Goal: Task Accomplishment & Management: Manage account settings

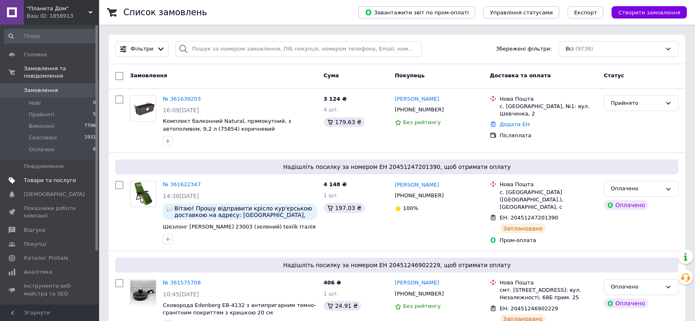
click at [44, 177] on span "Товари та послуги" at bounding box center [50, 180] width 52 height 7
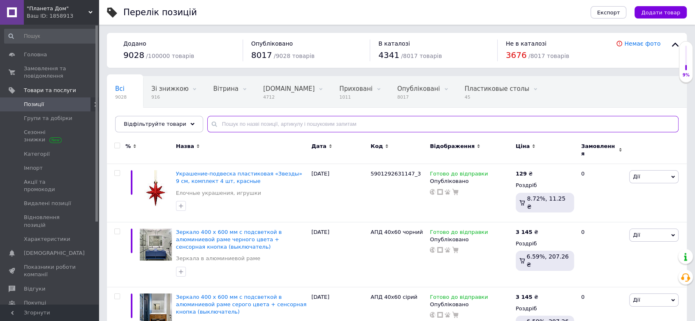
click at [267, 122] on input "text" at bounding box center [442, 124] width 471 height 16
paste input "Т405"
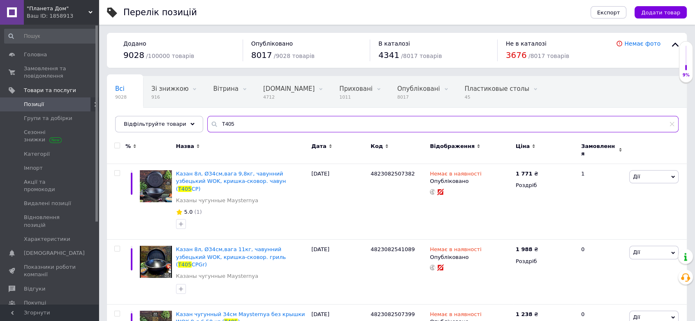
drag, startPoint x: 242, startPoint y: 123, endPoint x: 203, endPoint y: 123, distance: 39.1
click at [207, 123] on div "Т405" at bounding box center [442, 124] width 471 height 16
paste input "4823082507399"
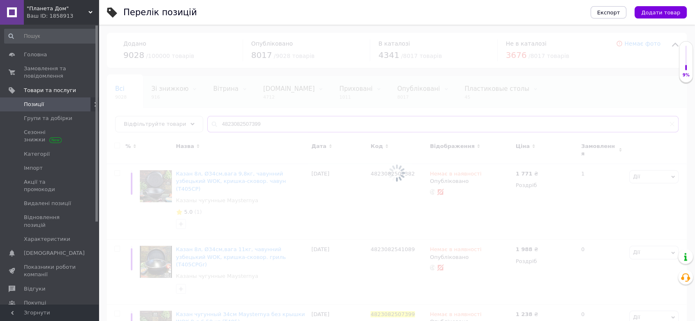
type input "4823082507399"
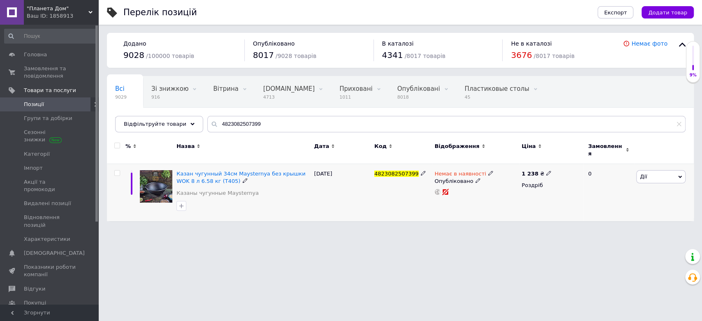
click at [488, 171] on icon at bounding box center [490, 173] width 5 height 5
click at [507, 197] on li "Готово до відправки" at bounding box center [534, 203] width 78 height 12
click at [389, 201] on div "4823082507399" at bounding box center [402, 192] width 60 height 57
click at [41, 72] on span "Замовлення та повідомлення" at bounding box center [50, 72] width 52 height 15
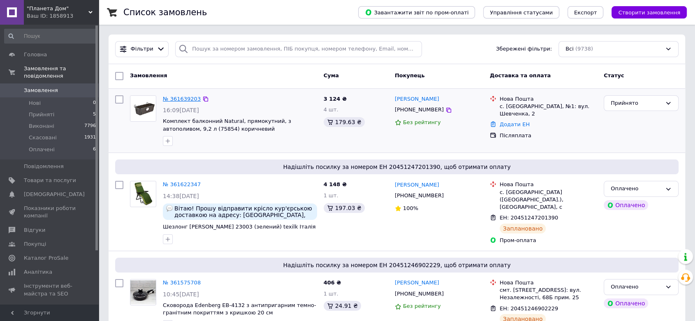
click at [190, 98] on link "№ 361639203" at bounding box center [182, 99] width 38 height 6
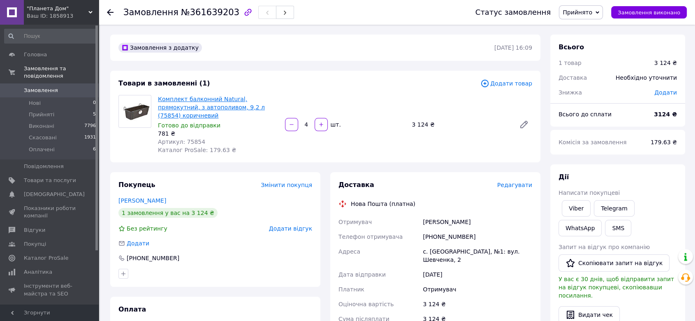
click at [220, 102] on link "Комплект балконний Natural, прямокутний, з автополивом, 9,2 л (75854) коричневий" at bounding box center [211, 107] width 107 height 23
drag, startPoint x: 208, startPoint y: 132, endPoint x: 182, endPoint y: 132, distance: 25.5
click at [182, 138] on div "Артикул: 75854" at bounding box center [218, 142] width 120 height 8
copy span "75854"
drag, startPoint x: 265, startPoint y: 106, endPoint x: 159, endPoint y: 98, distance: 106.3
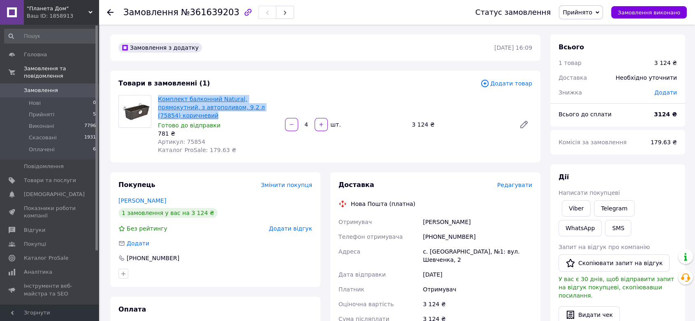
click at [159, 98] on span "Комплект балконний Natural, прямокутний, з автополивом, 9,2 л (75854) коричневий" at bounding box center [218, 107] width 120 height 25
copy link "Комплект балконний Natural, прямокутний, з автополивом, 9,2 л (75854) коричневий"
click at [519, 182] on span "Редагувати" at bounding box center [514, 185] width 35 height 7
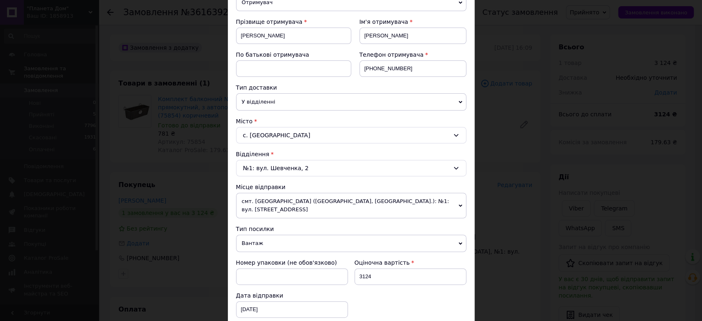
scroll to position [122, 0]
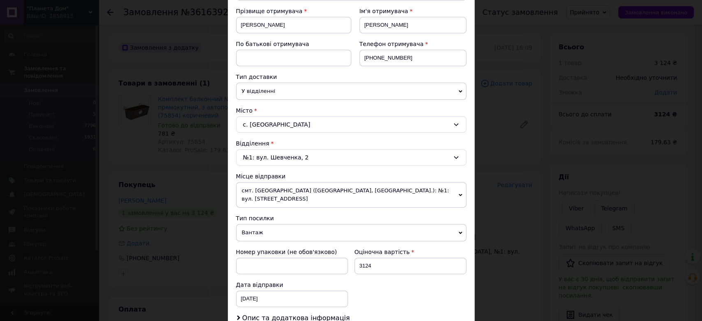
click at [324, 189] on span "смт. [GEOGRAPHIC_DATA] ([GEOGRAPHIC_DATA], [GEOGRAPHIC_DATA].): №1: вул. [STREE…" at bounding box center [351, 194] width 230 height 25
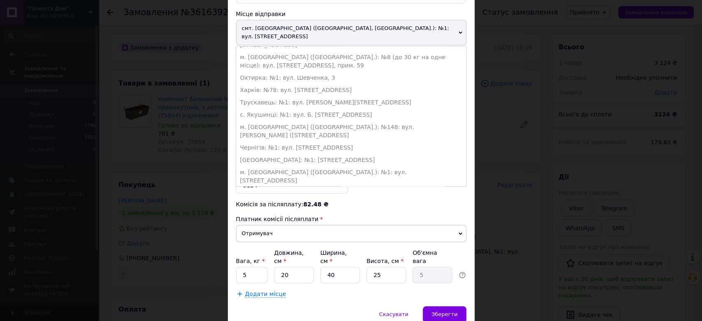
scroll to position [304, 0]
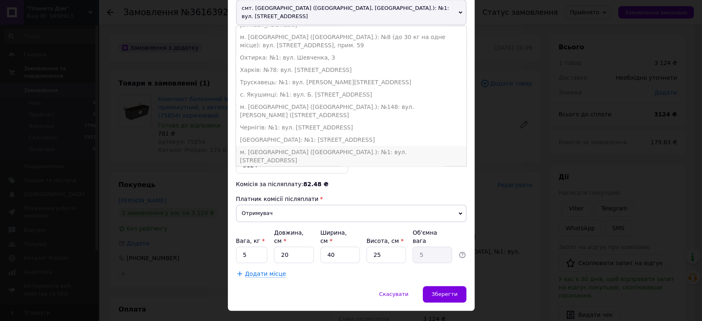
click at [316, 146] on li "м. [GEOGRAPHIC_DATA] ([GEOGRAPHIC_DATA].): №1: вул. [STREET_ADDRESS]" at bounding box center [351, 156] width 230 height 21
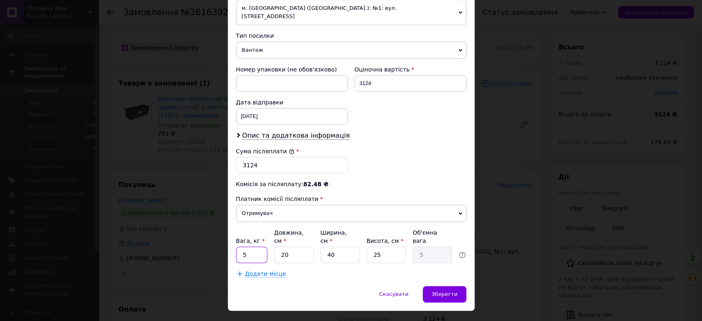
drag, startPoint x: 256, startPoint y: 238, endPoint x: 241, endPoint y: 234, distance: 15.7
click at [241, 247] on input "5" at bounding box center [252, 255] width 32 height 16
drag, startPoint x: 294, startPoint y: 233, endPoint x: 274, endPoint y: 236, distance: 20.4
click at [274, 247] on input "20" at bounding box center [293, 255] width 39 height 16
type input "5"
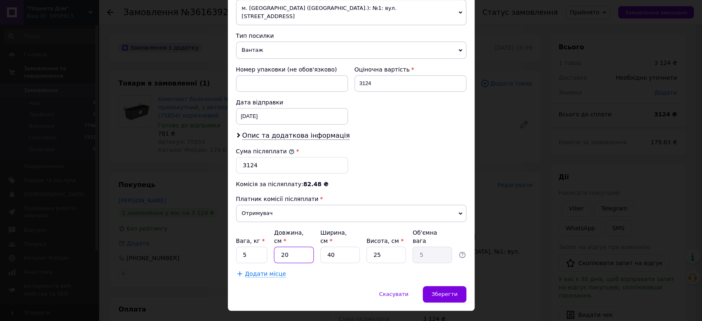
type input "1.25"
type input "50"
type input "12.5"
type input "50"
drag, startPoint x: 356, startPoint y: 236, endPoint x: 338, endPoint y: 238, distance: 18.2
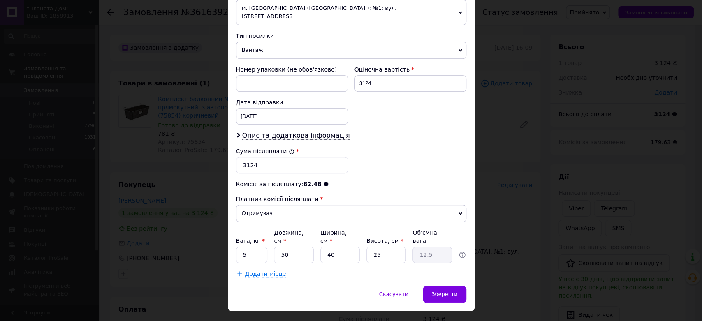
click at [338, 238] on div "Вага, кг * 5 Довжина, см * 50 Ширина, см * 40 Висота, см * 25 Об'ємна вага 12.5" at bounding box center [351, 246] width 230 height 35
drag, startPoint x: 338, startPoint y: 238, endPoint x: 321, endPoint y: 239, distance: 17.7
click at [321, 247] on input "40" at bounding box center [339, 255] width 39 height 16
type input "2"
type input "0.63"
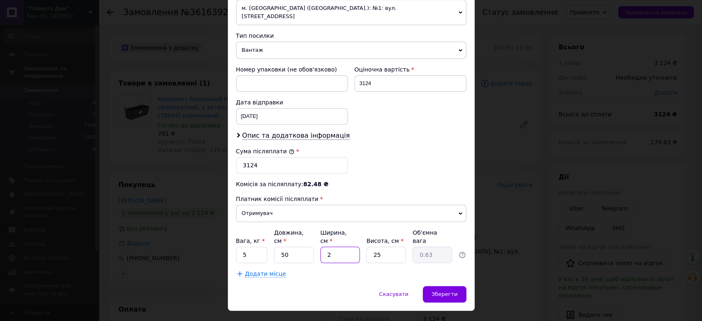
type input "20"
type input "6.25"
type input "20"
drag, startPoint x: 381, startPoint y: 239, endPoint x: 367, endPoint y: 240, distance: 14.0
click at [367, 247] on input "25" at bounding box center [385, 255] width 39 height 16
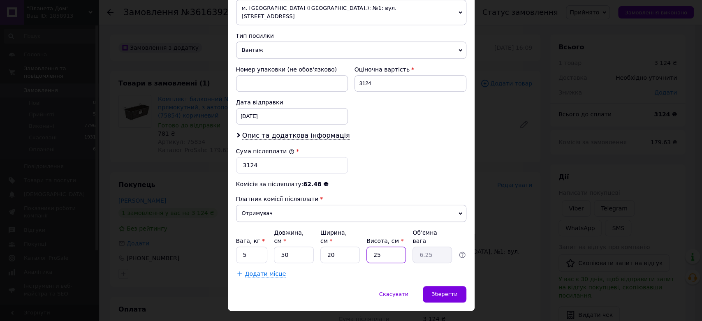
type input "3"
type input "0.75"
type input "35"
type input "8.75"
drag, startPoint x: 384, startPoint y: 240, endPoint x: 366, endPoint y: 239, distance: 17.7
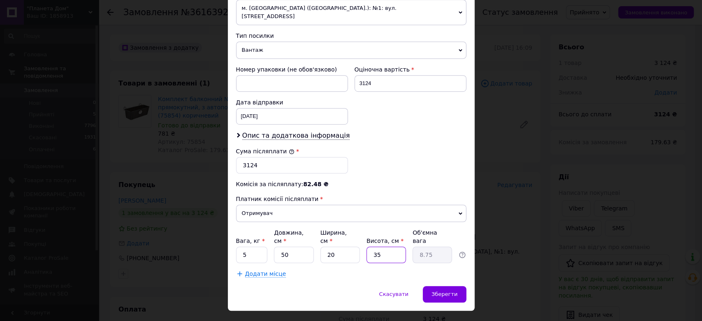
click at [366, 247] on input "35" at bounding box center [385, 255] width 39 height 16
type input "4"
type input "1"
type input "46"
type input "11.5"
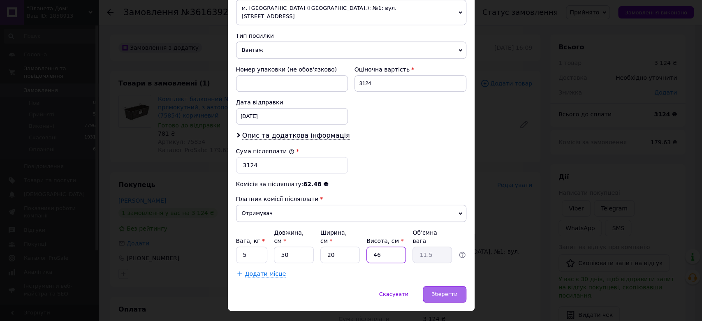
type input "46"
click at [447, 291] on span "Зберегти" at bounding box center [444, 294] width 26 height 6
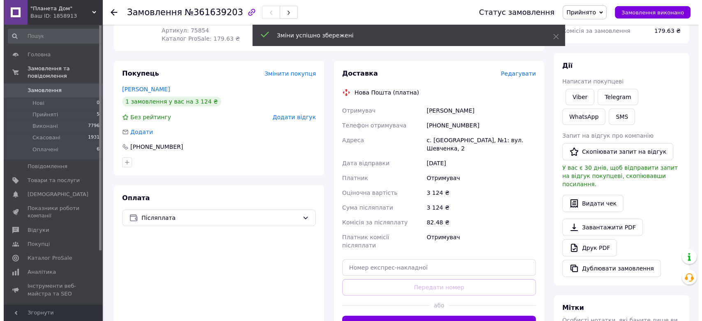
scroll to position [61, 0]
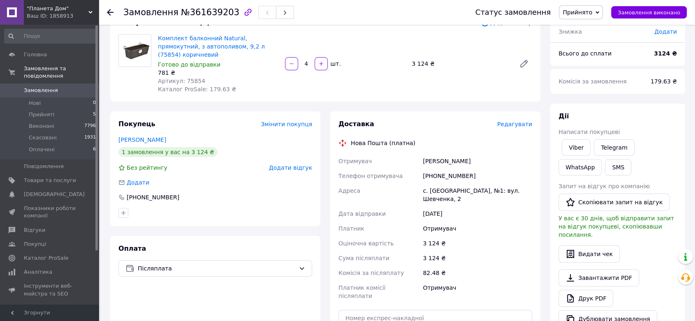
click at [518, 121] on span "Редагувати" at bounding box center [514, 124] width 35 height 7
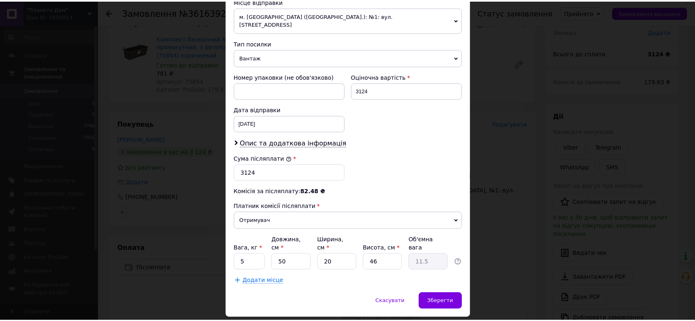
scroll to position [305, 0]
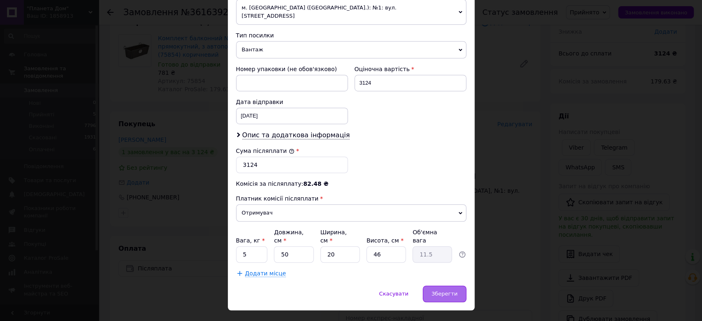
click at [454, 291] on span "Зберегти" at bounding box center [444, 294] width 26 height 6
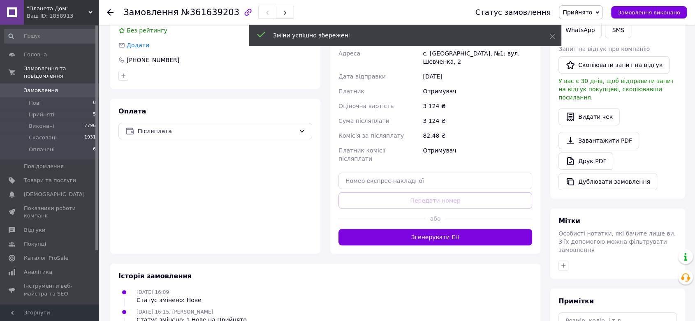
scroll to position [213, 0]
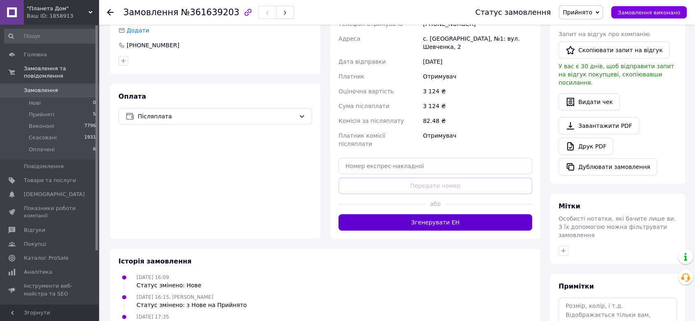
click at [437, 214] on button "Згенерувати ЕН" at bounding box center [435, 222] width 194 height 16
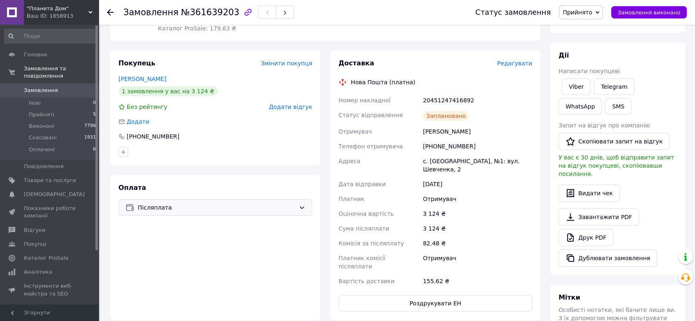
scroll to position [0, 0]
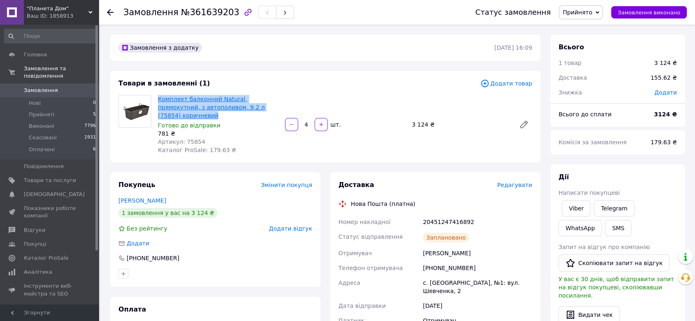
drag, startPoint x: 266, startPoint y: 107, endPoint x: 159, endPoint y: 98, distance: 108.1
click at [159, 98] on span "Комплект балконний Natural, прямокутний, з автополивом, 9,2 л (75854) коричневий" at bounding box center [218, 107] width 120 height 25
copy link "Комплект балконний Natural, прямокутний, з автополивом, 9,2 л (75854) коричневий"
drag, startPoint x: 199, startPoint y: 130, endPoint x: 183, endPoint y: 130, distance: 16.0
click at [183, 138] on div "Артикул: 75854" at bounding box center [218, 142] width 120 height 8
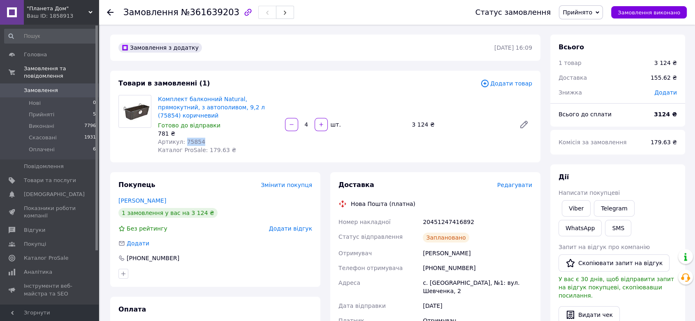
copy span "75854"
click at [51, 14] on div "Ваш ID: 1858913" at bounding box center [63, 15] width 72 height 7
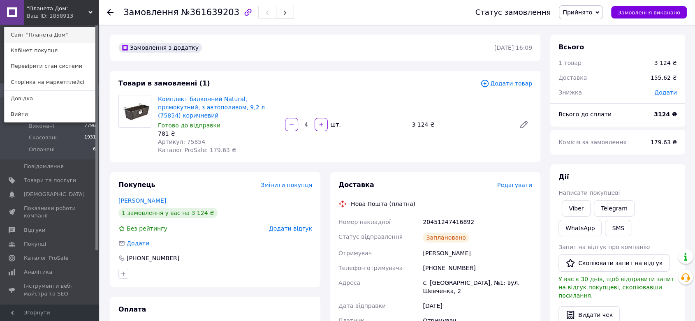
click at [42, 33] on link "Сайт "Планета Дом"" at bounding box center [50, 35] width 90 height 16
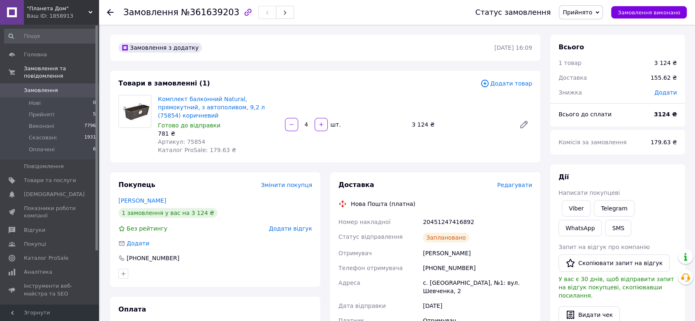
click at [26, 87] on link "Замовлення 0" at bounding box center [50, 90] width 101 height 14
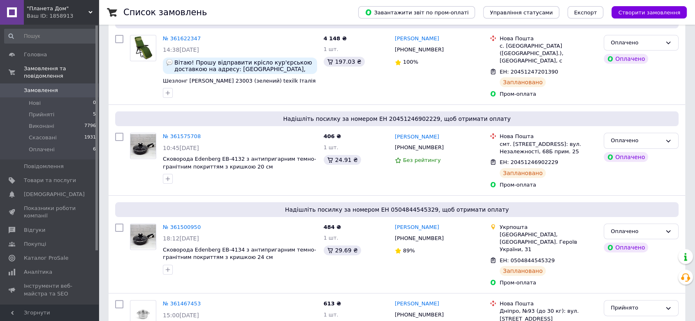
scroll to position [152, 0]
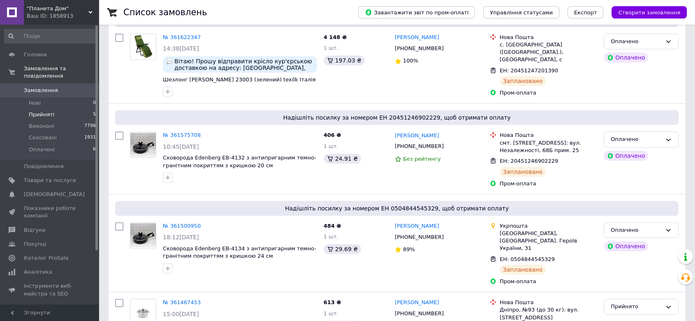
click at [45, 111] on span "Прийняті" at bounding box center [41, 114] width 25 height 7
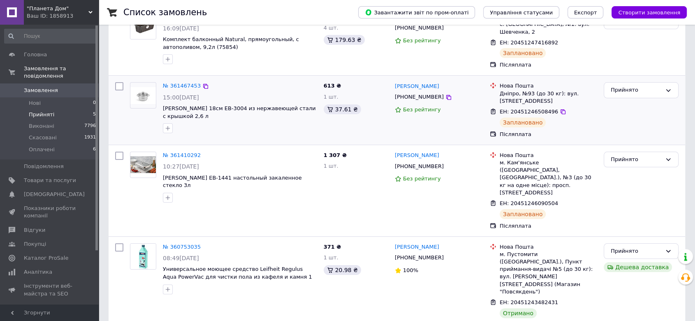
scroll to position [177, 0]
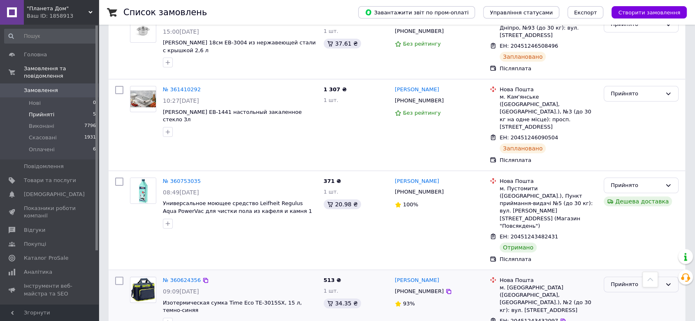
click at [626, 280] on div "Прийнято" at bounding box center [635, 284] width 51 height 9
click at [617, 294] on li "Виконано" at bounding box center [641, 301] width 74 height 15
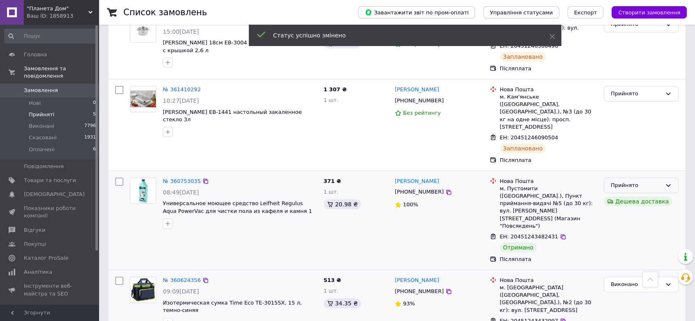
click at [663, 178] on div "Прийнято" at bounding box center [641, 186] width 75 height 16
click at [626, 195] on li "Виконано" at bounding box center [641, 202] width 74 height 15
click at [42, 87] on span "Замовлення" at bounding box center [41, 90] width 34 height 7
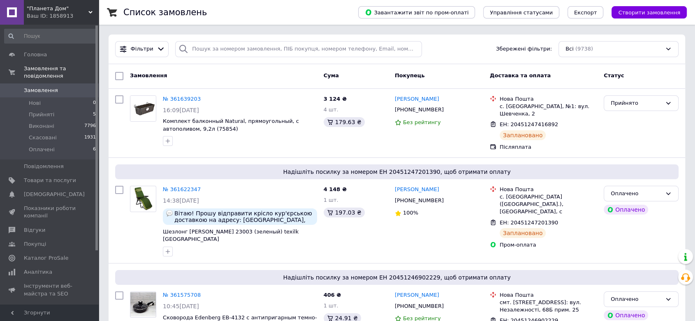
click at [55, 6] on span ""Планета Дом"" at bounding box center [58, 8] width 62 height 7
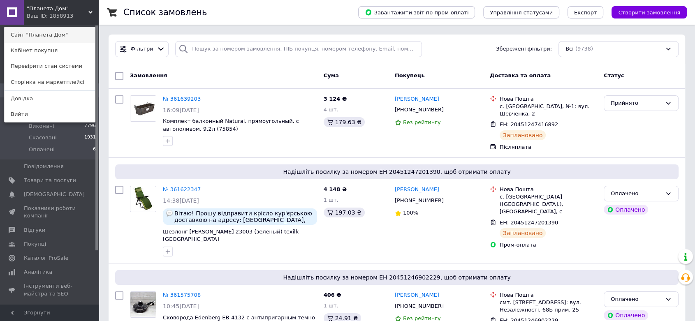
click at [38, 36] on link "Сайт "Планета Дом"" at bounding box center [50, 35] width 90 height 16
